Goal: Share content

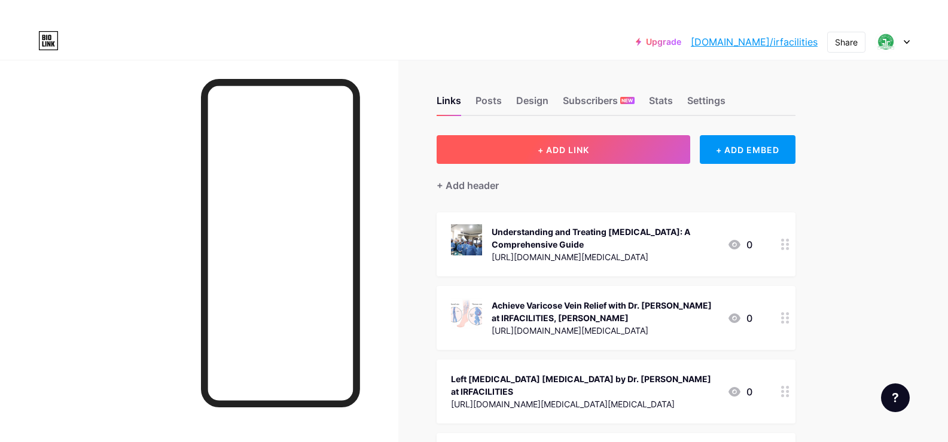
click at [577, 159] on button "+ ADD LINK" at bounding box center [564, 149] width 254 height 29
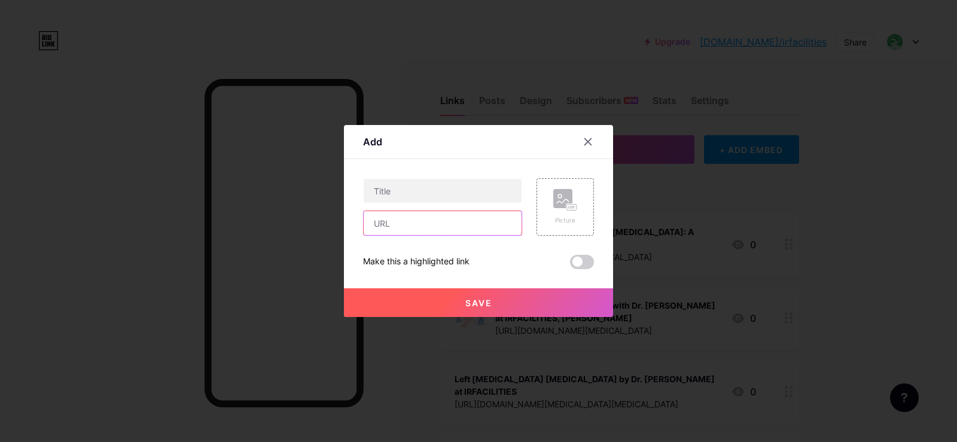
click at [412, 220] on input "text" at bounding box center [443, 223] width 158 height 24
paste input "[URL][DOMAIN_NAME]"
type input "[URL][DOMAIN_NAME]"
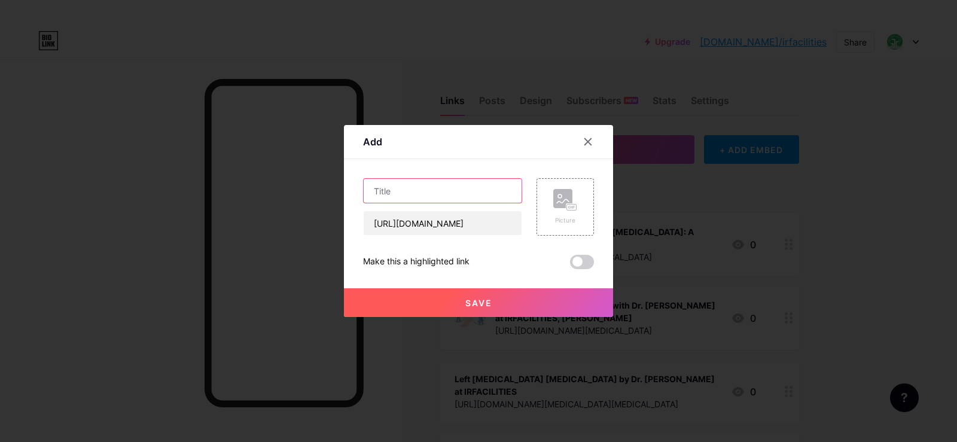
click at [450, 185] on input "text" at bounding box center [443, 191] width 158 height 24
paste input "[MEDICAL_DATA] Treatment Cost in [GEOGRAPHIC_DATA]: Your Journey to Comfortable…"
type input "[MEDICAL_DATA] Treatment Cost in [GEOGRAPHIC_DATA]: Your Journey to Comfortable…"
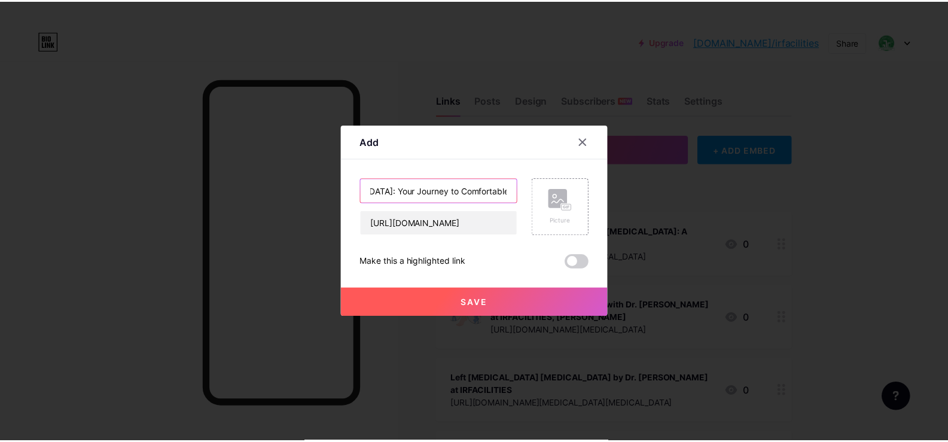
scroll to position [0, 0]
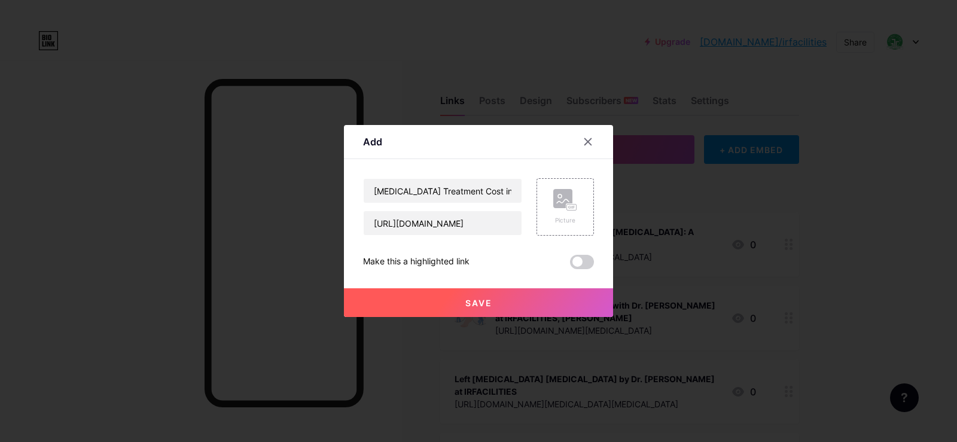
click at [496, 299] on button "Save" at bounding box center [478, 302] width 269 height 29
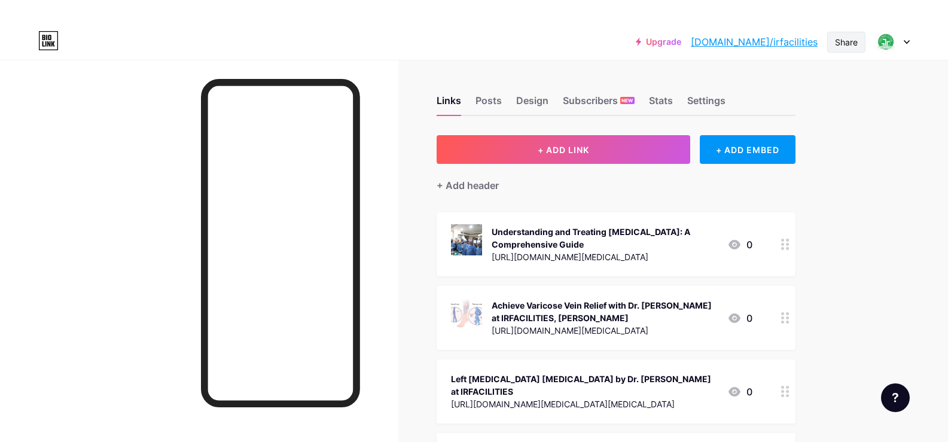
click at [838, 44] on div "Share" at bounding box center [846, 42] width 23 height 13
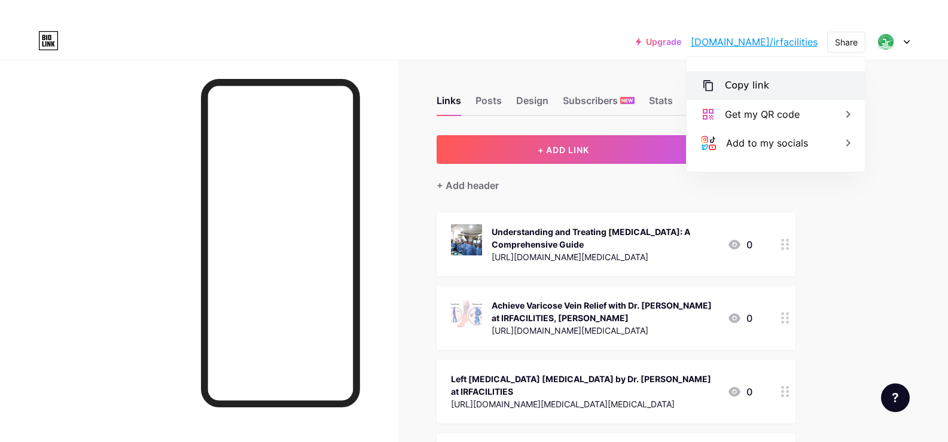
click at [736, 87] on div "Copy link" at bounding box center [747, 85] width 44 height 14
